Goal: Task Accomplishment & Management: Use online tool/utility

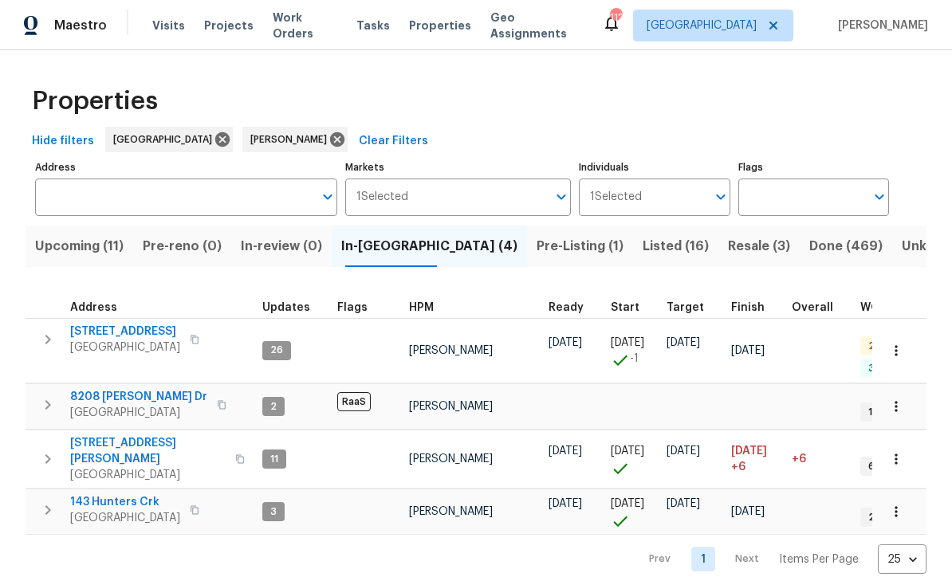
click at [63, 239] on span "Upcoming (11)" at bounding box center [79, 246] width 89 height 22
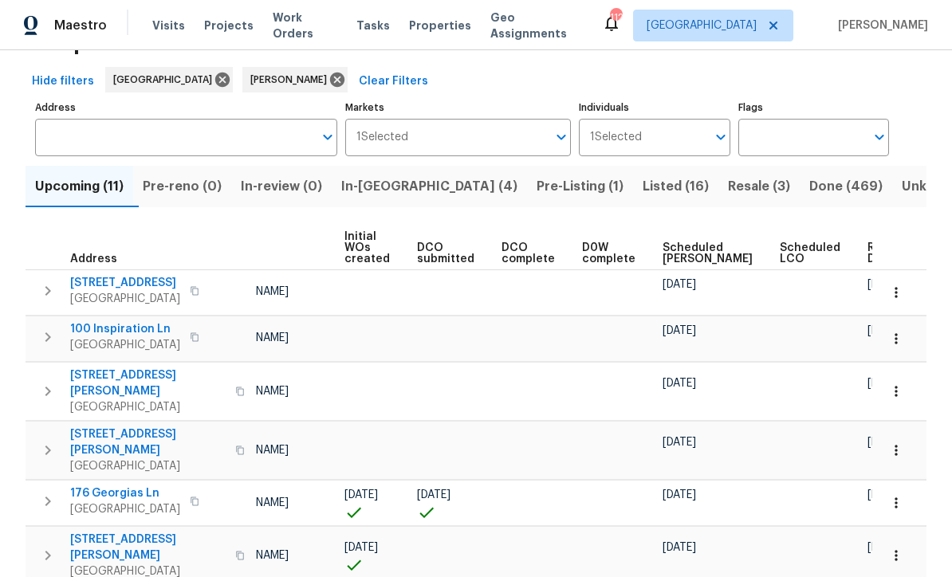
scroll to position [0, 114]
click at [868, 255] on span "Ready Date" at bounding box center [885, 253] width 35 height 22
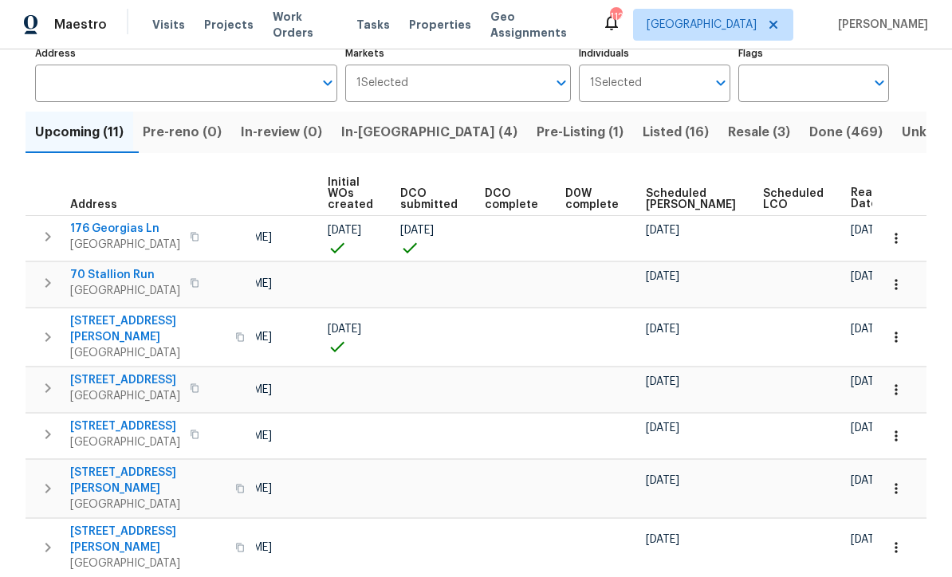
scroll to position [112, 0]
click at [383, 124] on span "In-reno (4)" at bounding box center [429, 134] width 176 height 22
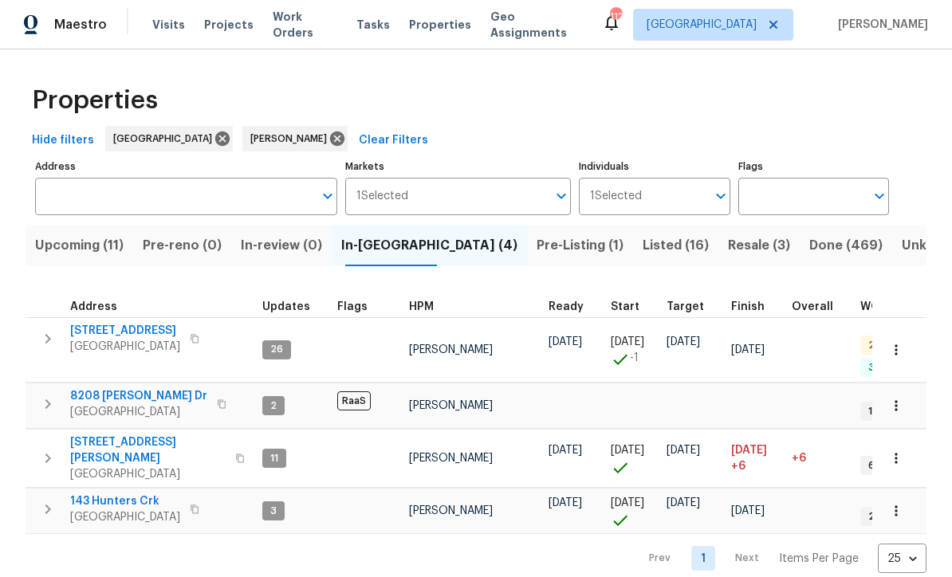
click at [99, 336] on span "188 Lost Lake Trl" at bounding box center [125, 332] width 110 height 16
click at [103, 389] on span "8208 Connally Dr" at bounding box center [138, 397] width 137 height 16
click at [85, 435] on span "422 Marty Ln" at bounding box center [148, 451] width 156 height 32
click at [88, 494] on span "143 Hunters Crk" at bounding box center [125, 502] width 110 height 16
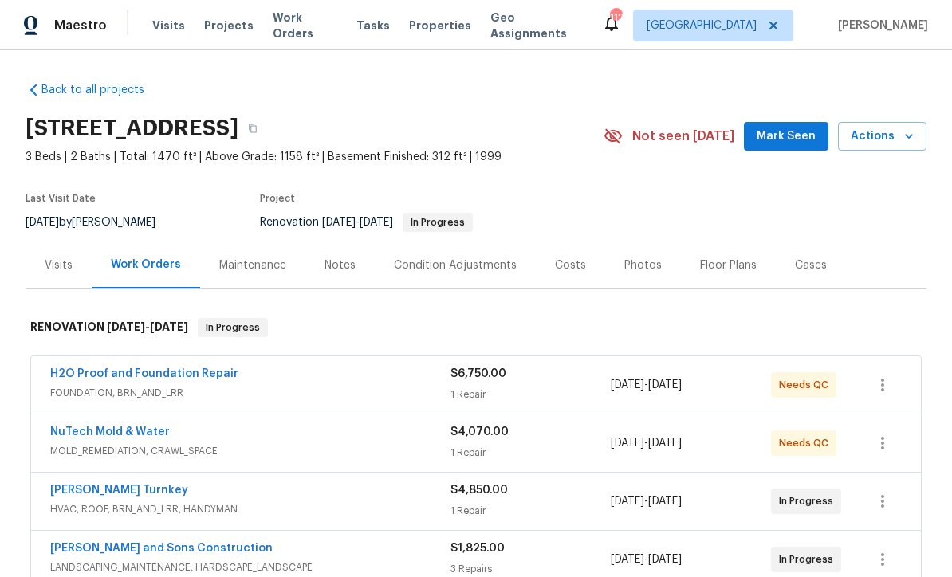
click at [785, 128] on span "Mark Seen" at bounding box center [786, 137] width 59 height 20
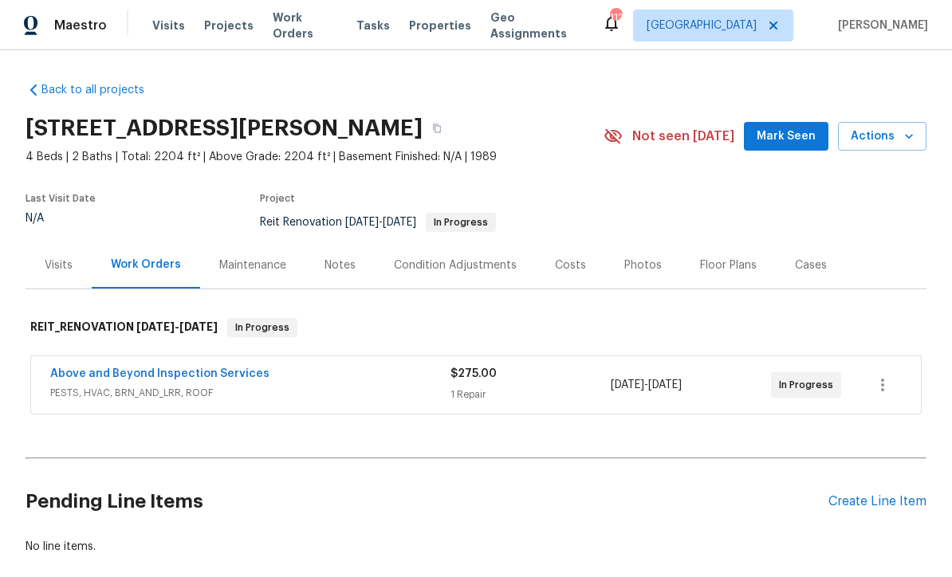
click at [799, 140] on span "Mark Seen" at bounding box center [786, 137] width 59 height 20
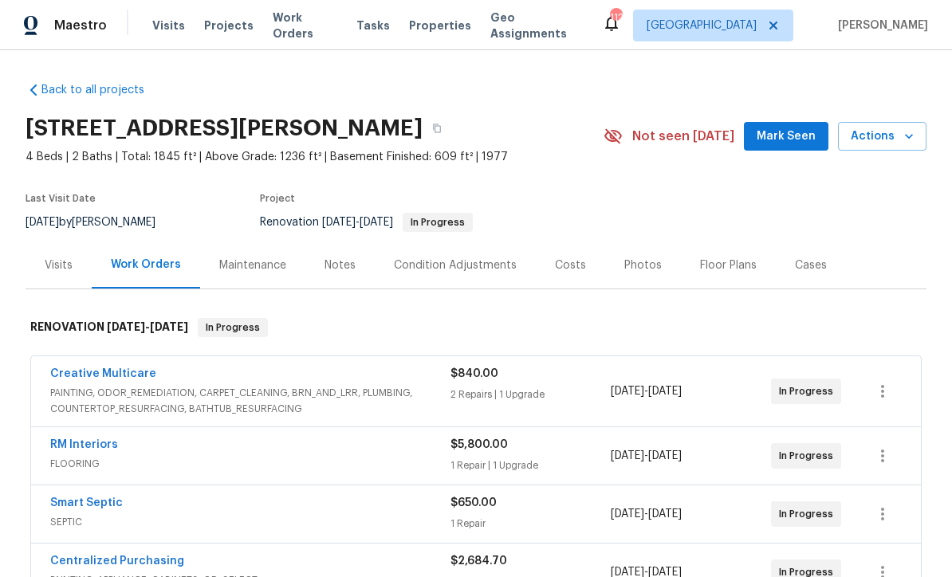
click at [795, 140] on span "Mark Seen" at bounding box center [786, 137] width 59 height 20
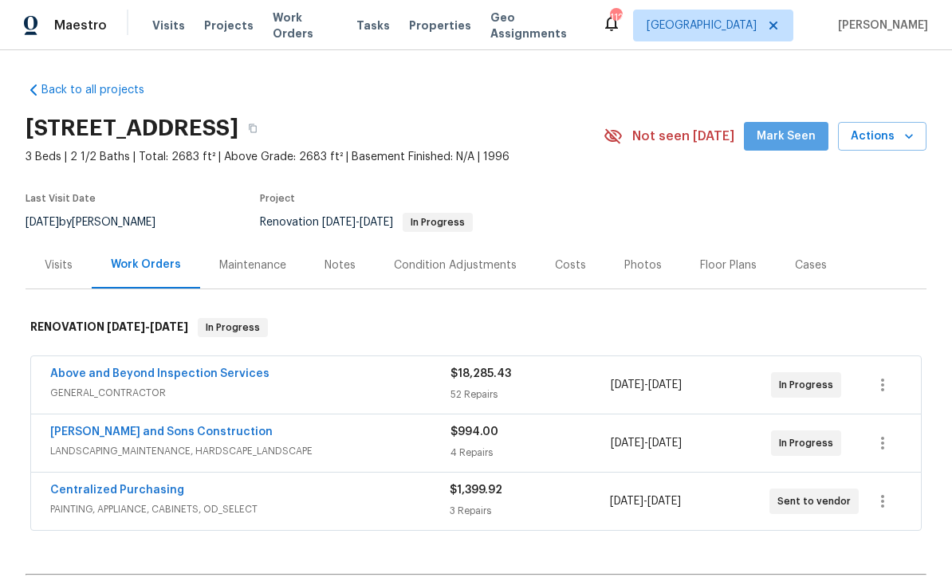
click at [793, 144] on span "Mark Seen" at bounding box center [786, 137] width 59 height 20
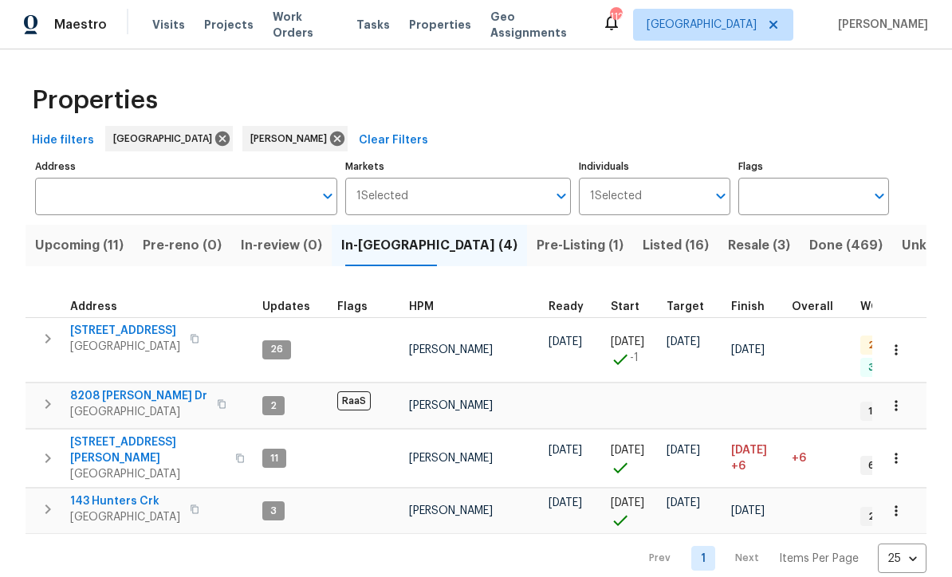
click at [103, 325] on span "188 Lost Lake Trl" at bounding box center [125, 332] width 110 height 16
